Goal: Find specific page/section: Find specific page/section

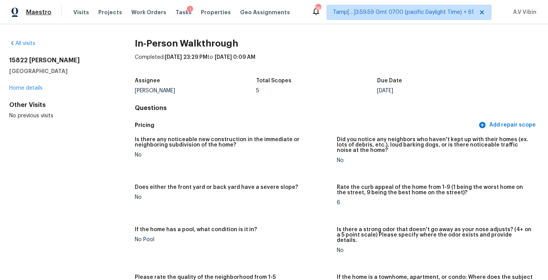
click at [35, 13] on span "Maestro" at bounding box center [38, 12] width 25 height 8
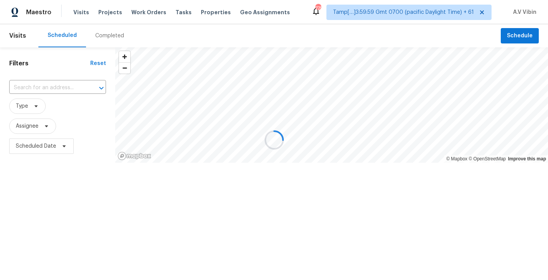
click at [105, 39] on div at bounding box center [274, 140] width 548 height 280
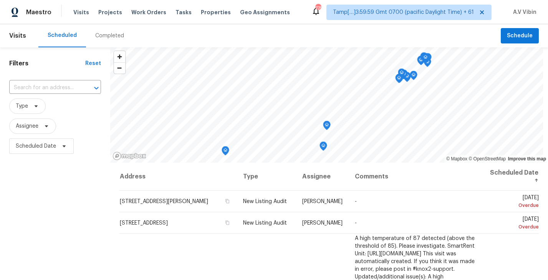
click at [105, 37] on div "Completed" at bounding box center [109, 36] width 29 height 8
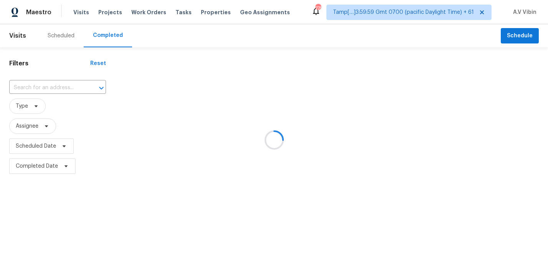
click at [66, 85] on div at bounding box center [274, 140] width 548 height 280
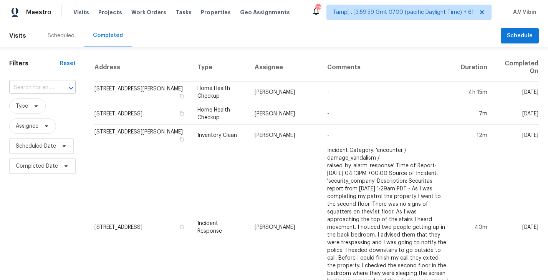
click at [43, 85] on input "text" at bounding box center [31, 88] width 45 height 12
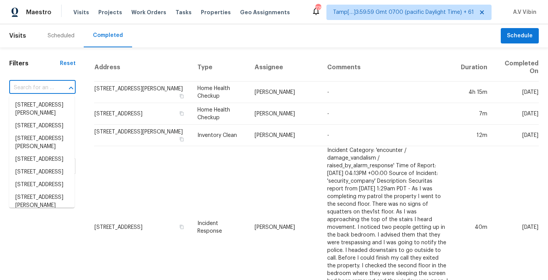
paste input "3815 Cherokee Blvd New Braunfels, TX, 78132"
type input "3815 Cherokee Blvd New Braunfels, TX, 78132"
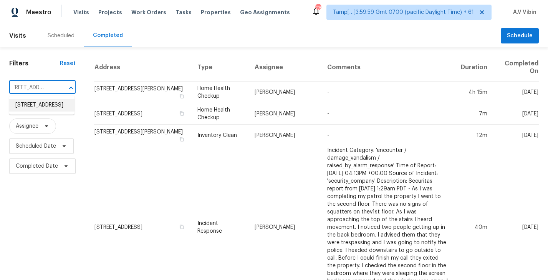
click at [44, 102] on li "3815 Cherokee Blvd, New Braunfels, TX 78132" at bounding box center [41, 105] width 65 height 13
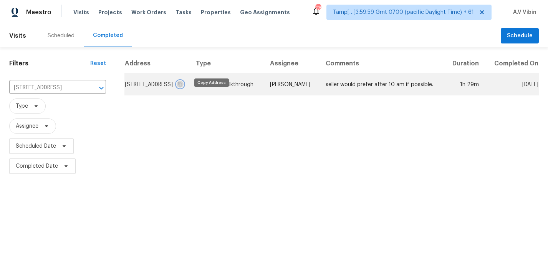
click at [182, 86] on icon "button" at bounding box center [180, 84] width 4 height 4
click at [183, 95] on td "3815 Cherokee Blvd, New Braunfels, TX 78132" at bounding box center [157, 85] width 65 height 22
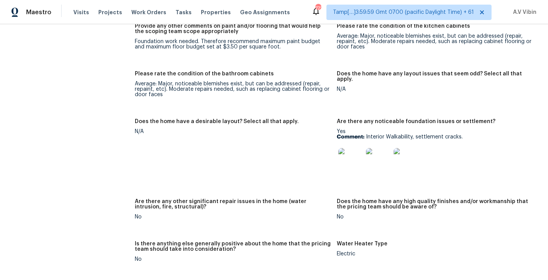
scroll to position [1271, 0]
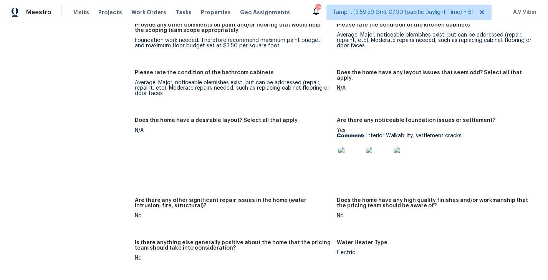
click at [367, 133] on p "Comment: Interior Walkability, settlement cracks." at bounding box center [435, 135] width 196 height 5
drag, startPoint x: 367, startPoint y: 124, endPoint x: 467, endPoint y: 125, distance: 99.6
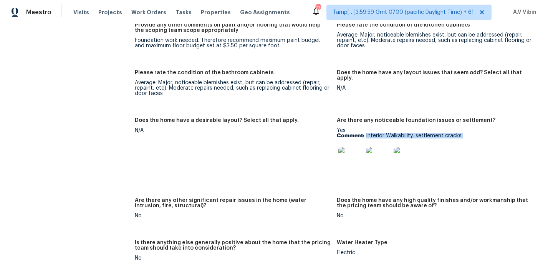
click at [467, 133] on p "Comment: Interior Walkability, settlement cracks." at bounding box center [435, 135] width 196 height 5
click at [350, 148] on img at bounding box center [351, 159] width 25 height 25
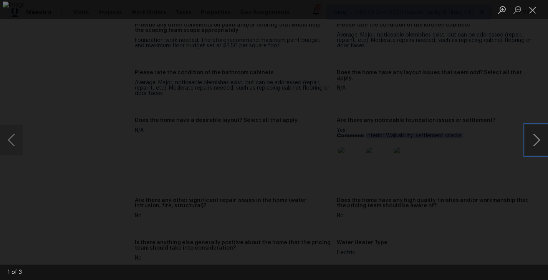
click at [535, 141] on button "Next image" at bounding box center [536, 140] width 23 height 31
click at [528, 143] on button "Next image" at bounding box center [536, 140] width 23 height 31
click at [534, 13] on button "Close lightbox" at bounding box center [532, 9] width 15 height 13
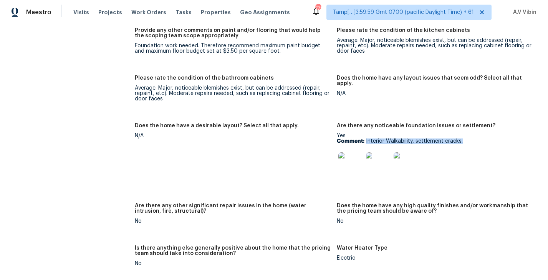
scroll to position [1245, 0]
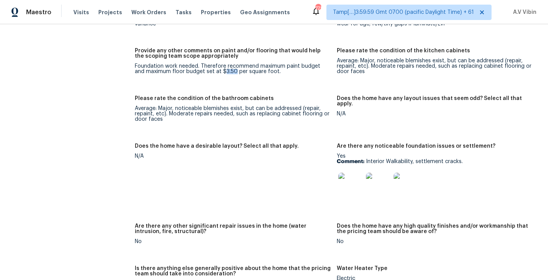
drag, startPoint x: 213, startPoint y: 61, endPoint x: 224, endPoint y: 60, distance: 11.2
click at [224, 63] on div "Foundation work needed. Therefore recommend maximum paint budget and maximum fl…" at bounding box center [233, 68] width 196 height 11
copy div "3.50"
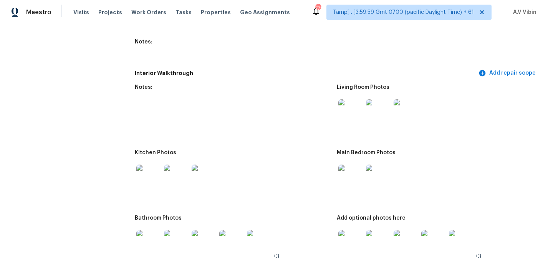
scroll to position [876, 0]
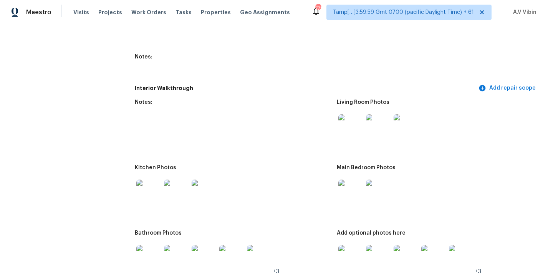
click at [362, 120] on img at bounding box center [351, 126] width 25 height 25
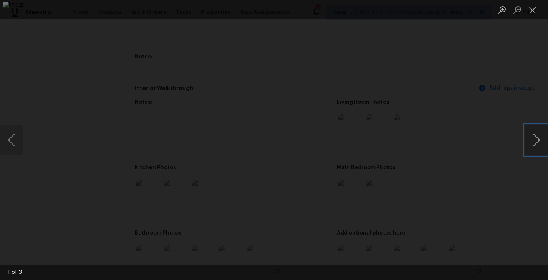
click at [532, 144] on button "Next image" at bounding box center [536, 140] width 23 height 31
click at [540, 134] on button "Next image" at bounding box center [536, 140] width 23 height 31
click at [535, 14] on button "Close lightbox" at bounding box center [532, 9] width 15 height 13
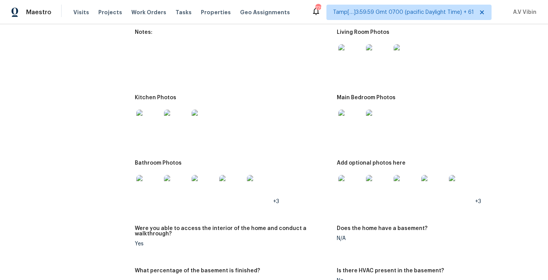
scroll to position [946, 0]
click at [353, 121] on img at bounding box center [351, 121] width 25 height 25
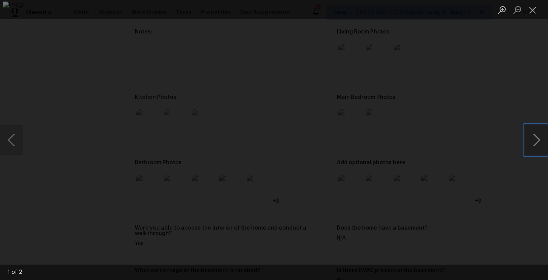
click at [535, 146] on button "Next image" at bounding box center [536, 140] width 23 height 31
click at [530, 15] on button "Close lightbox" at bounding box center [532, 9] width 15 height 13
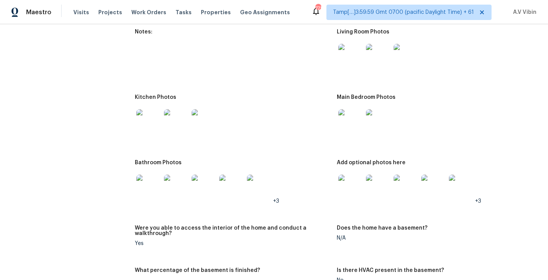
click at [350, 181] on img at bounding box center [351, 186] width 25 height 25
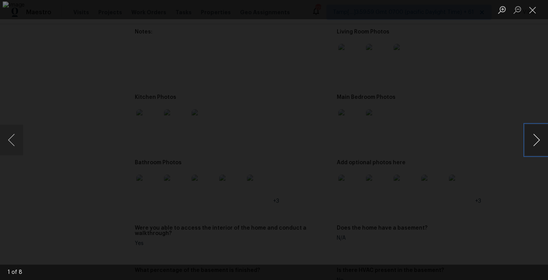
click at [534, 142] on button "Next image" at bounding box center [536, 140] width 23 height 31
click at [13, 132] on button "Previous image" at bounding box center [11, 140] width 23 height 31
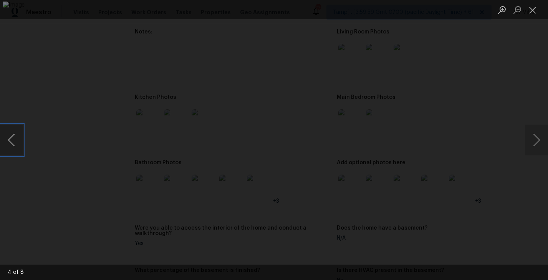
click at [13, 132] on button "Previous image" at bounding box center [11, 140] width 23 height 31
click at [532, 145] on button "Next image" at bounding box center [536, 140] width 23 height 31
click at [528, 134] on button "Next image" at bounding box center [536, 140] width 23 height 31
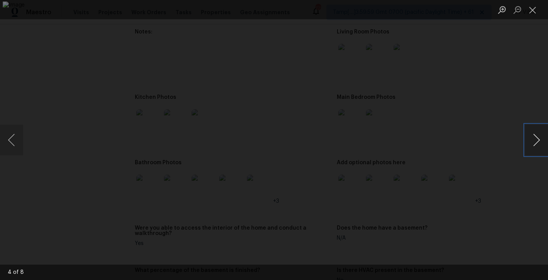
click at [537, 144] on button "Next image" at bounding box center [536, 140] width 23 height 31
click at [538, 143] on button "Next image" at bounding box center [536, 140] width 23 height 31
click at [535, 6] on button "Close lightbox" at bounding box center [532, 9] width 15 height 13
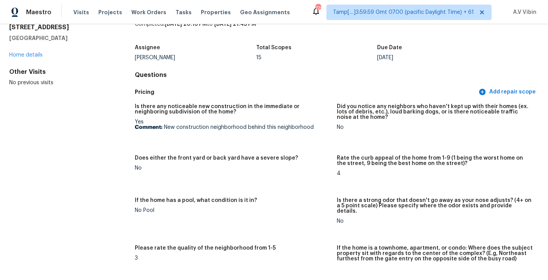
scroll to position [0, 0]
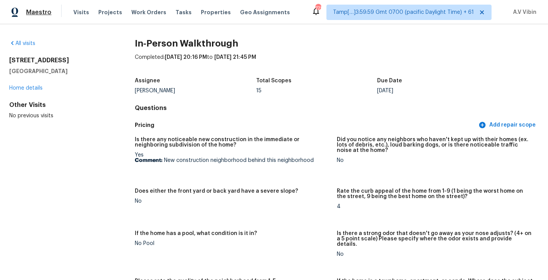
click at [42, 15] on span "Maestro" at bounding box center [38, 12] width 25 height 8
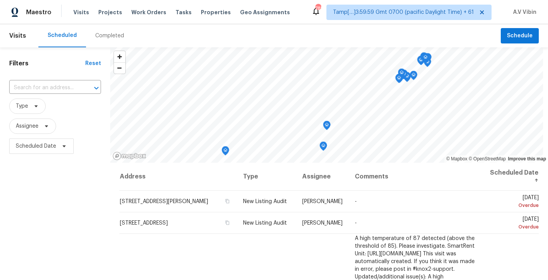
click at [105, 39] on div "Completed" at bounding box center [109, 36] width 29 height 8
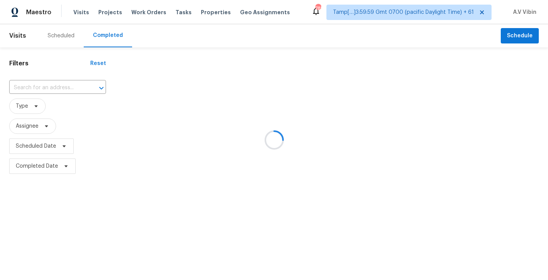
click at [52, 86] on div at bounding box center [274, 140] width 548 height 280
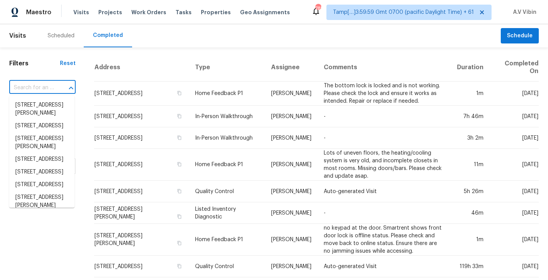
click at [52, 86] on input "text" at bounding box center [31, 88] width 45 height 12
paste input "14540 Biscayne Way W Rosemount, MN, 55068"
type input "14540 Biscayne Way W Rosemount, MN, 55068"
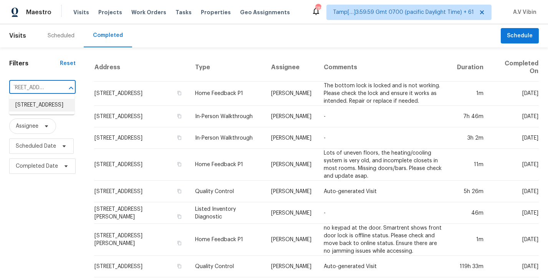
click at [49, 107] on li "14540 Biscayne Way W, Rosemount, MN 55068" at bounding box center [41, 105] width 65 height 13
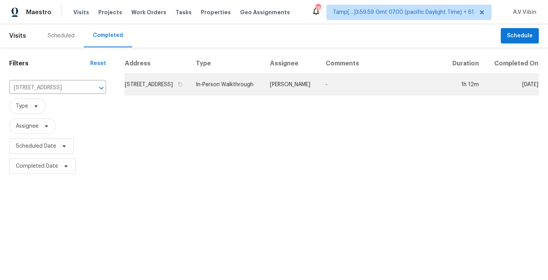
click at [187, 95] on td "14540 Biscayne Way W, Rosemount, MN 55068" at bounding box center [157, 85] width 65 height 22
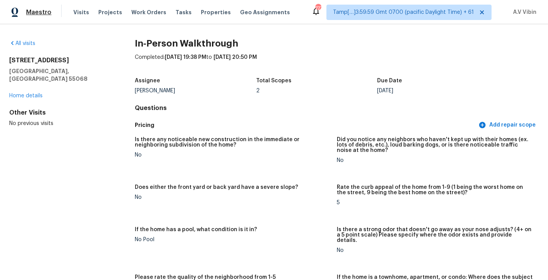
click at [35, 12] on span "Maestro" at bounding box center [38, 12] width 25 height 8
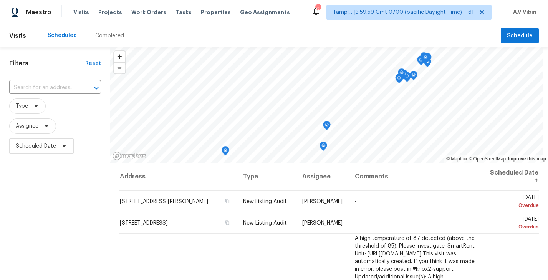
click at [107, 37] on div "Completed" at bounding box center [109, 36] width 29 height 8
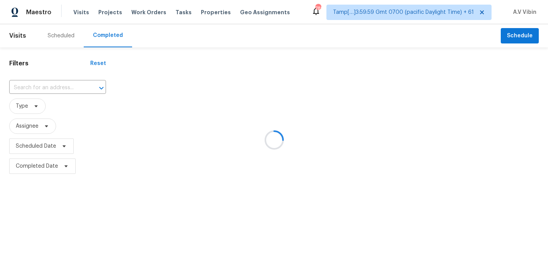
click at [53, 88] on div at bounding box center [274, 140] width 548 height 280
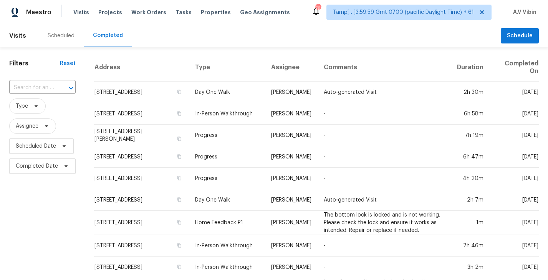
click at [53, 88] on div "​" at bounding box center [42, 88] width 66 height 12
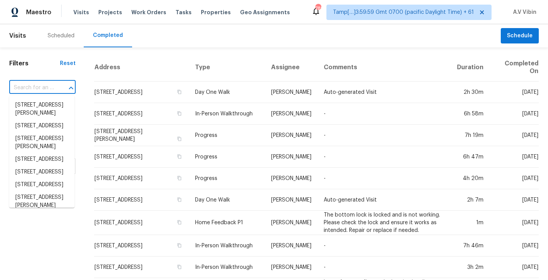
paste input "2643 Neighborhood Walk S Villa Rica, GA, 30180"
type input "2643 Neighborhood Walk S Villa Rica, GA, 30180"
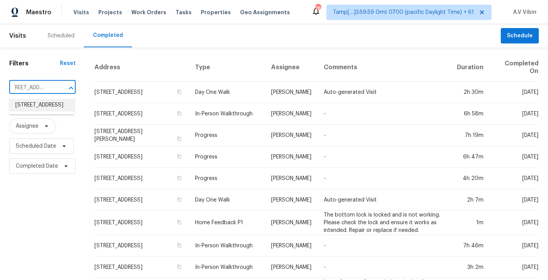
click at [49, 106] on li "2643 Neighborhood Walk S, Villa Rica, GA 30180" at bounding box center [41, 105] width 65 height 13
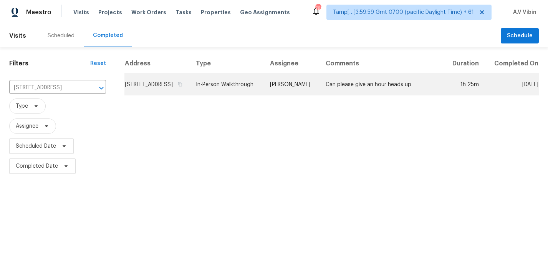
click at [181, 95] on td "2643 Neighborhood Walk S, Villa Rica, GA 30180" at bounding box center [157, 85] width 65 height 22
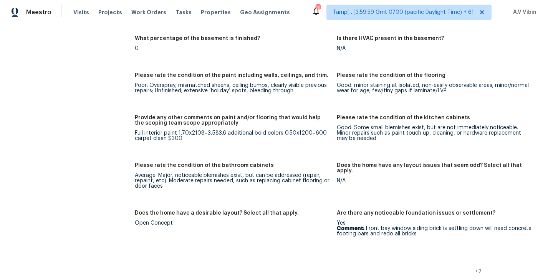
scroll to position [1178, 0]
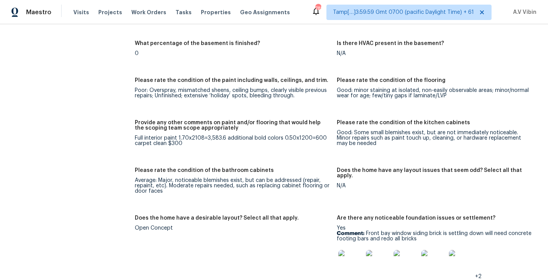
click at [196, 124] on div "Provide any other comments on paint and/or flooring that would help the scoping…" at bounding box center [233, 127] width 196 height 15
click at [196, 135] on div "Full interior paint 1.70x2108=3,583.6 additional bold colors 0.50x1200=600 carp…" at bounding box center [233, 140] width 196 height 11
click at [197, 135] on div "Full interior paint 1.70x2108=3,583.6 additional bold colors 0.50x1200=600 carp…" at bounding box center [233, 140] width 196 height 11
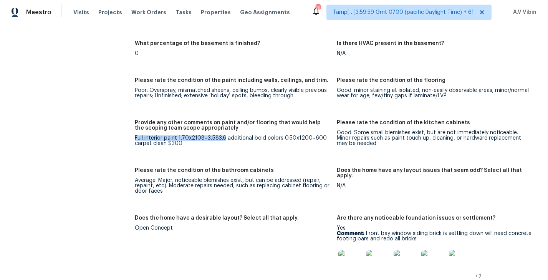
drag, startPoint x: 135, startPoint y: 126, endPoint x: 225, endPoint y: 125, distance: 89.9
click at [225, 135] on div "Full interior paint 1.70x2108=3,583.6 additional bold colors 0.50x1200=600 carp…" at bounding box center [233, 140] width 196 height 11
copy div "Full interior paint 1.70x2108=3,583.6"
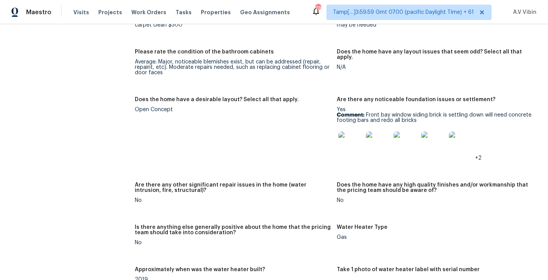
scroll to position [1294, 0]
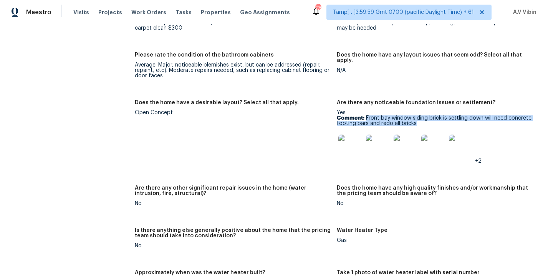
drag, startPoint x: 367, startPoint y: 106, endPoint x: 423, endPoint y: 114, distance: 56.6
click at [423, 115] on p "Comment: Front bay window siding brick is settling down will need concrete foot…" at bounding box center [435, 120] width 196 height 11
copy p "Front bay window siding brick is settling down will need concrete footing bars …"
click at [356, 146] on img at bounding box center [351, 147] width 25 height 25
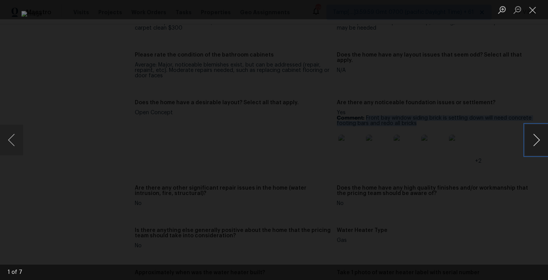
click at [537, 142] on button "Next image" at bounding box center [536, 140] width 23 height 31
click at [533, 143] on button "Next image" at bounding box center [536, 140] width 23 height 31
click at [538, 144] on button "Next image" at bounding box center [536, 140] width 23 height 31
click at [540, 139] on button "Next image" at bounding box center [536, 140] width 23 height 31
click at [531, 140] on button "Next image" at bounding box center [536, 140] width 23 height 31
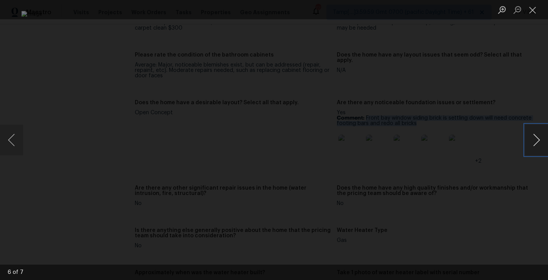
click at [536, 142] on button "Next image" at bounding box center [536, 140] width 23 height 31
click at [534, 10] on button "Close lightbox" at bounding box center [532, 9] width 15 height 13
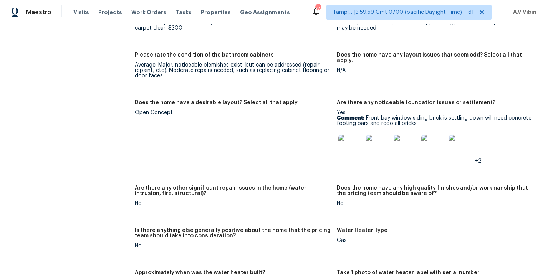
click at [40, 12] on span "Maestro" at bounding box center [38, 12] width 25 height 8
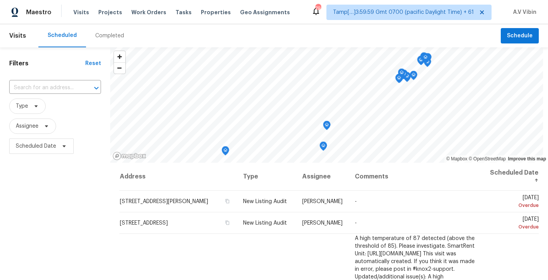
click at [103, 36] on div "Completed" at bounding box center [109, 36] width 29 height 8
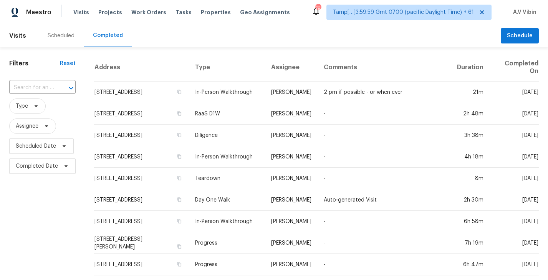
click at [64, 85] on div at bounding box center [66, 88] width 20 height 11
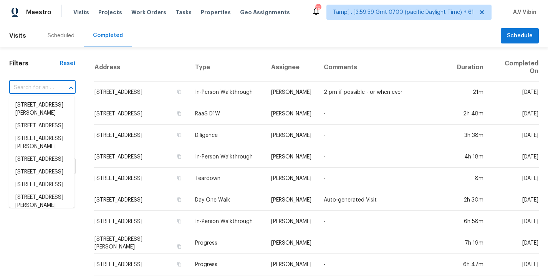
paste input "[STREET_ADDRESS]"
type input "[STREET_ADDRESS]"
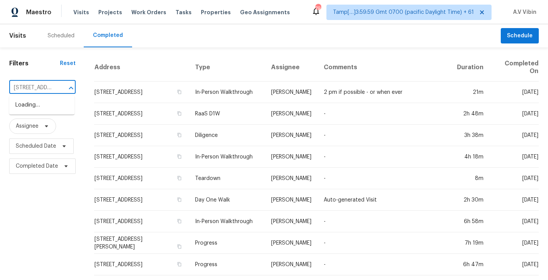
scroll to position [0, 72]
click at [47, 103] on li "40940 Whitehall St, Lake Elsinore, CA 92532" at bounding box center [41, 105] width 65 height 13
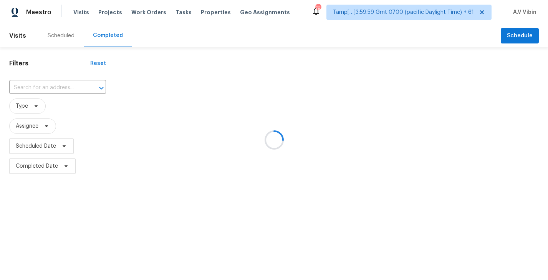
type input "40940 Whitehall St, Lake Elsinore, CA 92532"
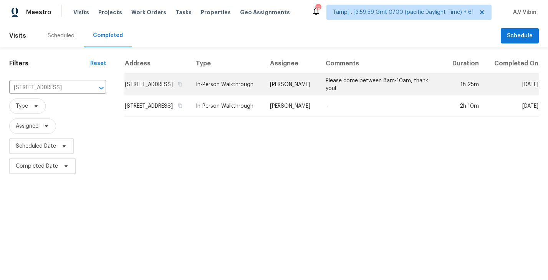
click at [190, 87] on td "40940 Whitehall St, Lake Elsinore, CA 92532" at bounding box center [157, 85] width 65 height 22
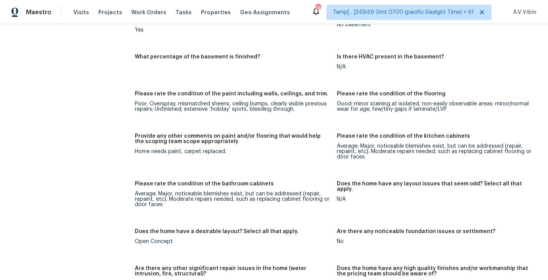
scroll to position [1273, 0]
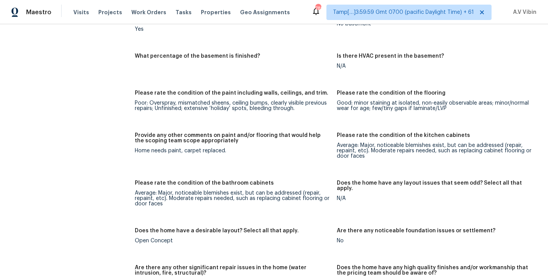
click at [158, 148] on div "Home needs paint, carpet replaced." at bounding box center [233, 150] width 196 height 5
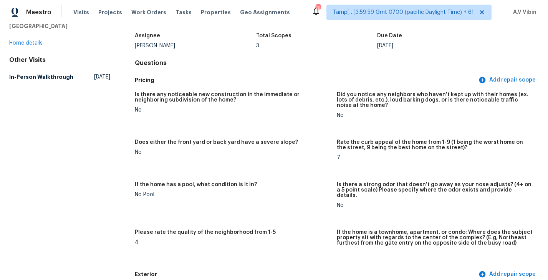
scroll to position [0, 0]
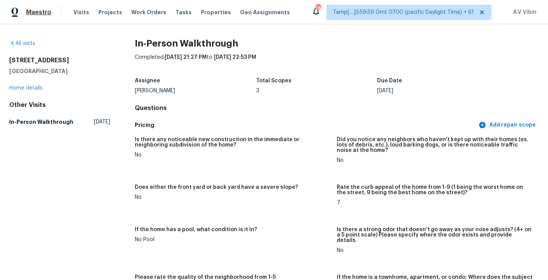
click at [44, 12] on span "Maestro" at bounding box center [38, 12] width 25 height 8
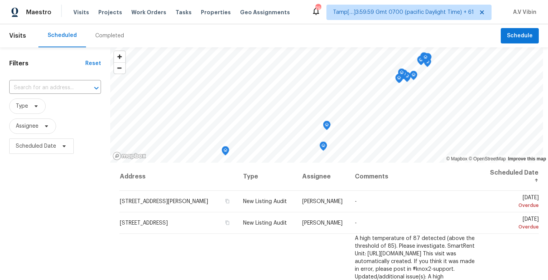
click at [97, 35] on div "Completed" at bounding box center [109, 36] width 29 height 8
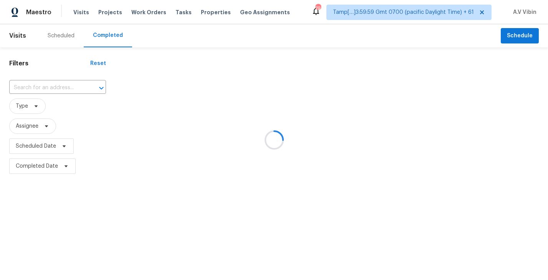
click at [61, 87] on div at bounding box center [274, 140] width 548 height 280
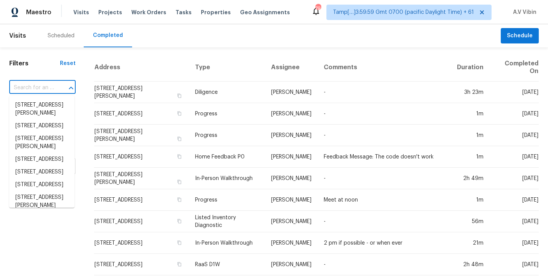
click at [52, 86] on input "text" at bounding box center [31, 88] width 45 height 12
paste input "[STREET_ADDRESS]"
type input "[STREET_ADDRESS]"
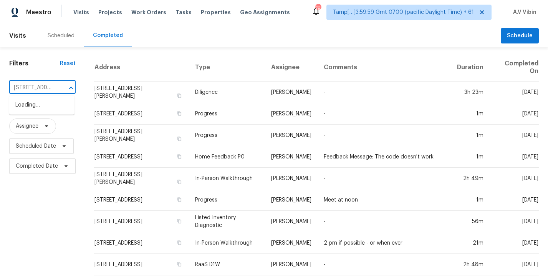
scroll to position [0, 71]
click at [51, 111] on li "[STREET_ADDRESS]" at bounding box center [41, 105] width 65 height 13
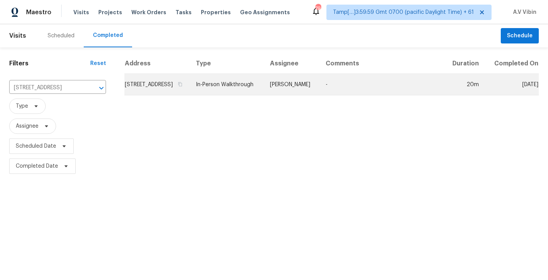
click at [178, 94] on td "[STREET_ADDRESS]" at bounding box center [157, 85] width 65 height 22
